Goal: Task Accomplishment & Management: Use online tool/utility

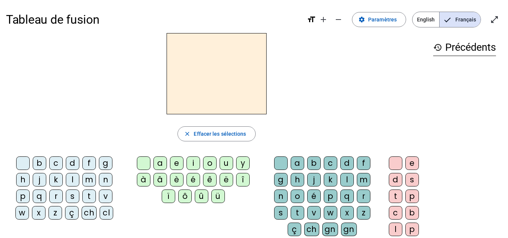
click at [382, 29] on div "Tableau de fusion format_size add remove settings Paramètres English Français o…" at bounding box center [254, 19] width 496 height 27
click at [382, 20] on span "Paramètres" at bounding box center [382, 19] width 29 height 9
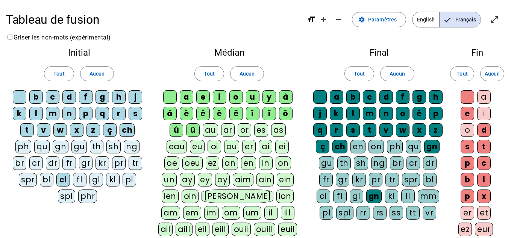
click at [24, 145] on div "ph" at bounding box center [23, 147] width 16 height 14
click at [20, 162] on div "br" at bounding box center [20, 163] width 14 height 14
click at [376, 199] on div "gn" at bounding box center [373, 196] width 15 height 14
click at [432, 148] on div "gn" at bounding box center [431, 147] width 15 height 14
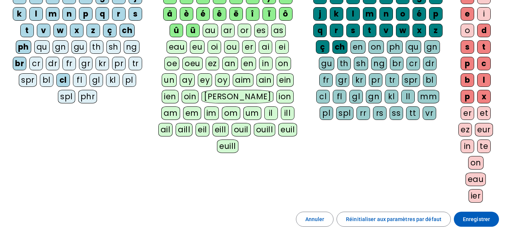
scroll to position [101, 0]
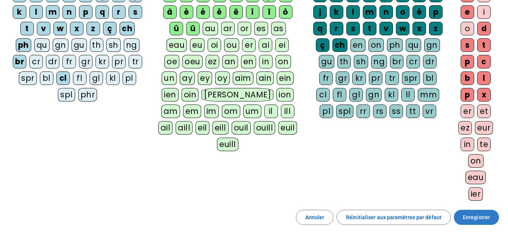
click at [484, 214] on span "Enregistrer" at bounding box center [475, 217] width 27 height 9
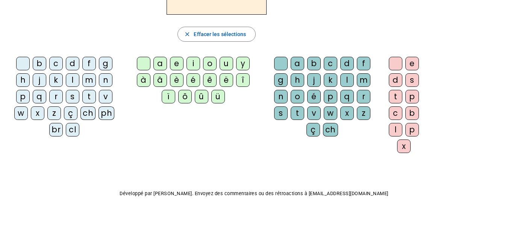
click at [103, 112] on div "ph" at bounding box center [106, 113] width 16 height 14
click at [159, 62] on div "a" at bounding box center [160, 64] width 14 height 14
click at [360, 98] on div "r" at bounding box center [364, 97] width 14 height 14
click at [411, 60] on div "e" at bounding box center [412, 64] width 14 height 14
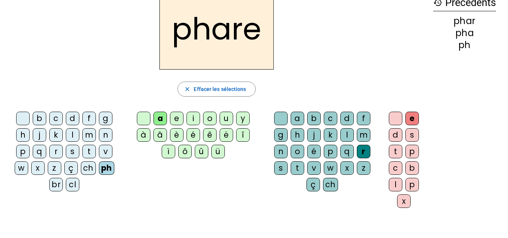
scroll to position [44, 0]
click at [283, 168] on div "s" at bounding box center [281, 169] width 14 height 14
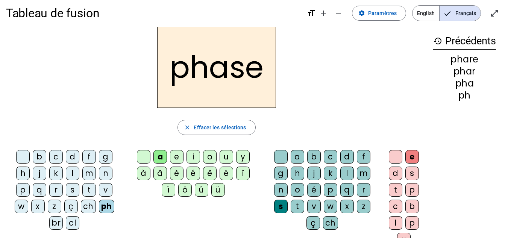
scroll to position [6, 0]
click at [387, 16] on span "Paramètres" at bounding box center [382, 13] width 29 height 9
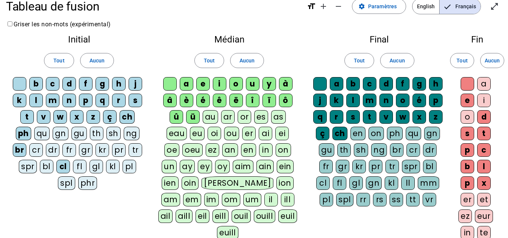
scroll to position [14, 0]
click at [85, 183] on div "phr" at bounding box center [87, 183] width 19 height 14
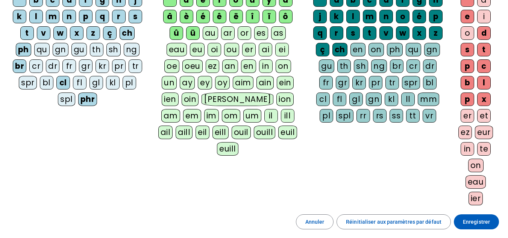
scroll to position [98, 0]
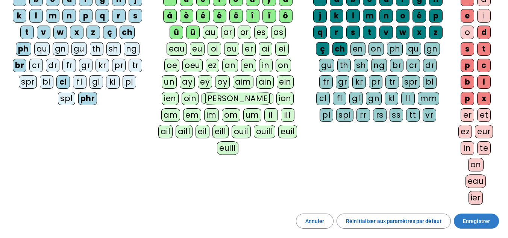
click at [479, 217] on span "Enregistrer" at bounding box center [475, 220] width 27 height 9
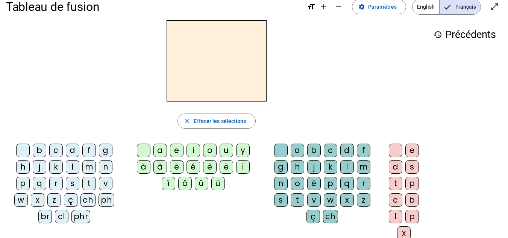
scroll to position [11, 0]
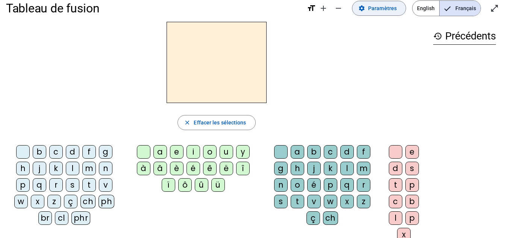
click at [383, 9] on span "Paramètres" at bounding box center [382, 8] width 29 height 9
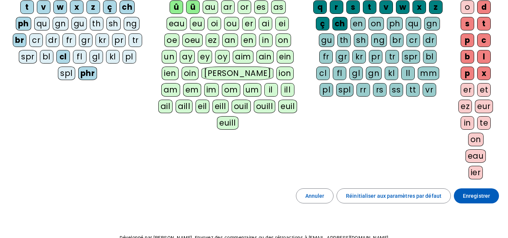
scroll to position [124, 0]
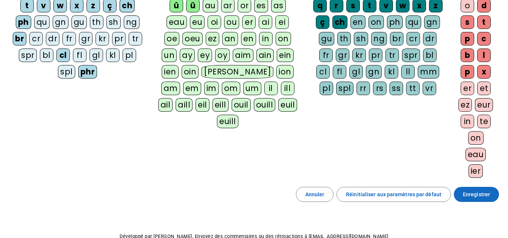
click at [469, 195] on span "Enregistrer" at bounding box center [475, 194] width 27 height 9
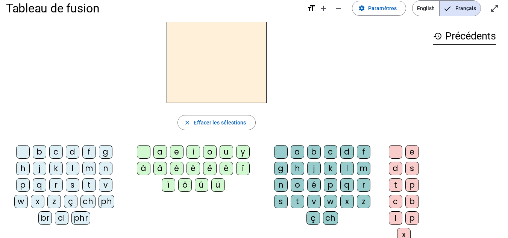
scroll to position [12, 0]
click at [105, 201] on div "ph" at bounding box center [106, 201] width 16 height 14
click at [164, 149] on div "a" at bounding box center [160, 152] width 14 height 14
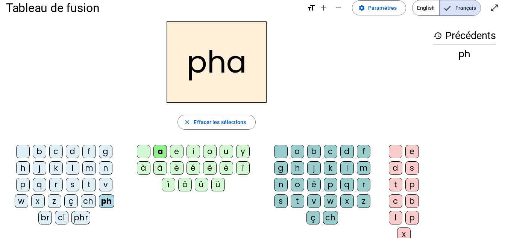
click at [363, 181] on div "r" at bounding box center [364, 185] width 14 height 14
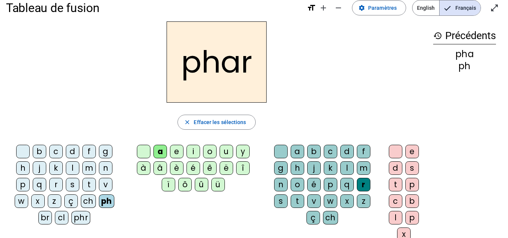
click at [414, 148] on div "e" at bounding box center [412, 152] width 14 height 14
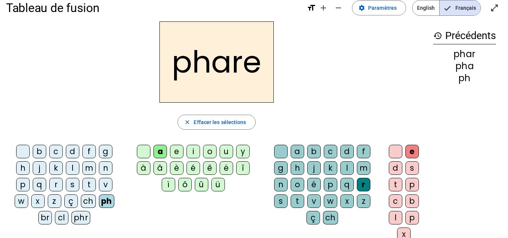
click at [281, 202] on div "s" at bounding box center [281, 201] width 14 height 14
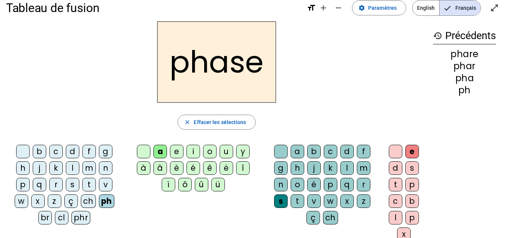
click at [80, 216] on div "phr" at bounding box center [80, 218] width 19 height 14
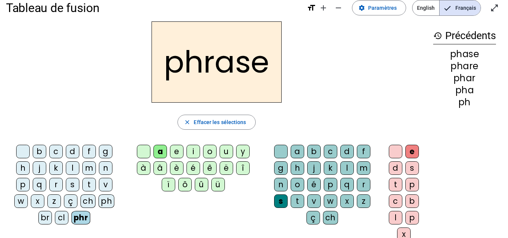
click at [44, 217] on div "br" at bounding box center [45, 218] width 14 height 14
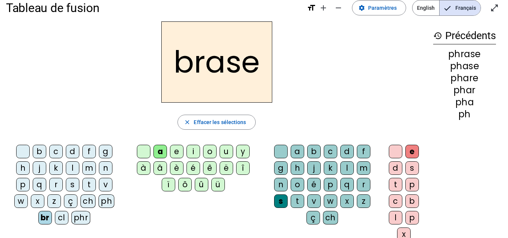
click at [54, 183] on div "r" at bounding box center [56, 185] width 14 height 14
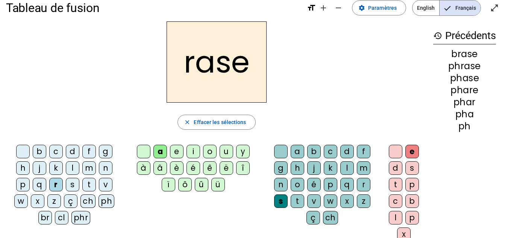
click at [108, 184] on div "v" at bounding box center [106, 185] width 14 height 14
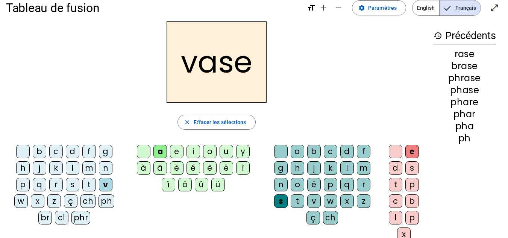
click at [60, 148] on div "c" at bounding box center [56, 152] width 14 height 14
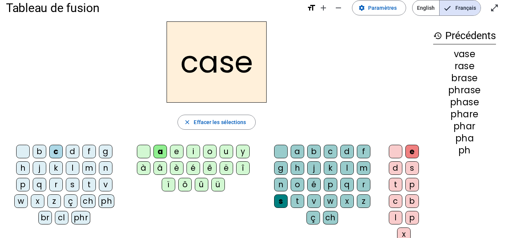
click at [280, 183] on div "n" at bounding box center [281, 185] width 14 height 14
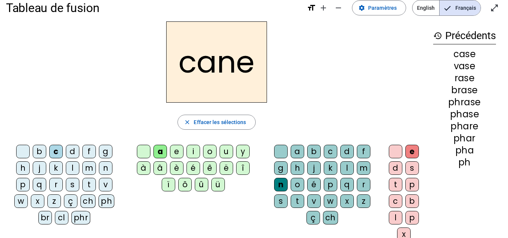
click at [87, 151] on div "f" at bounding box center [89, 152] width 14 height 14
